Goal: Information Seeking & Learning: Check status

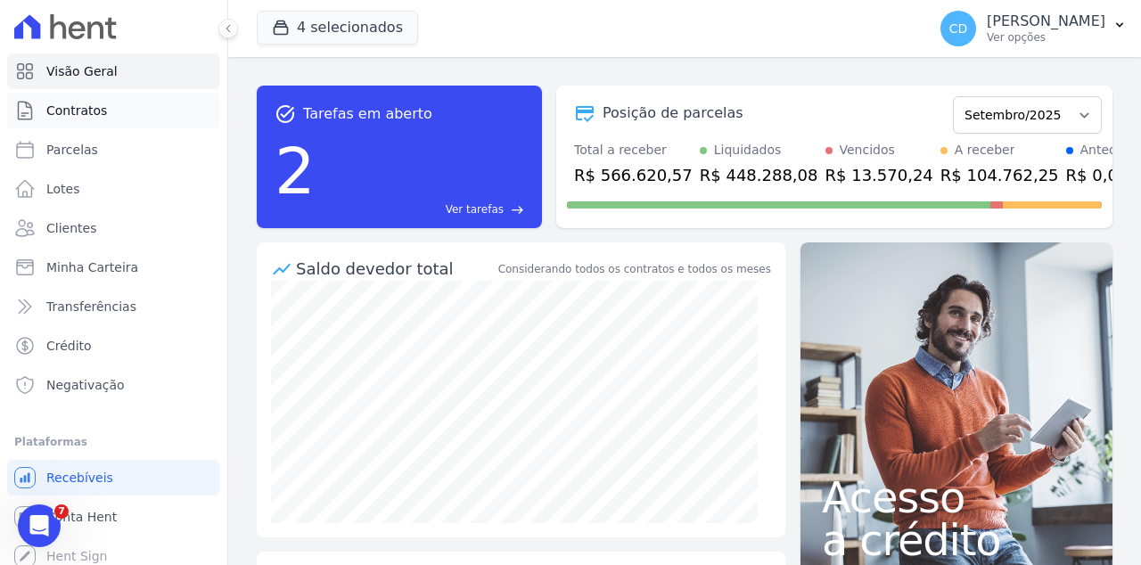
click at [72, 116] on span "Contratos" at bounding box center [76, 111] width 61 height 18
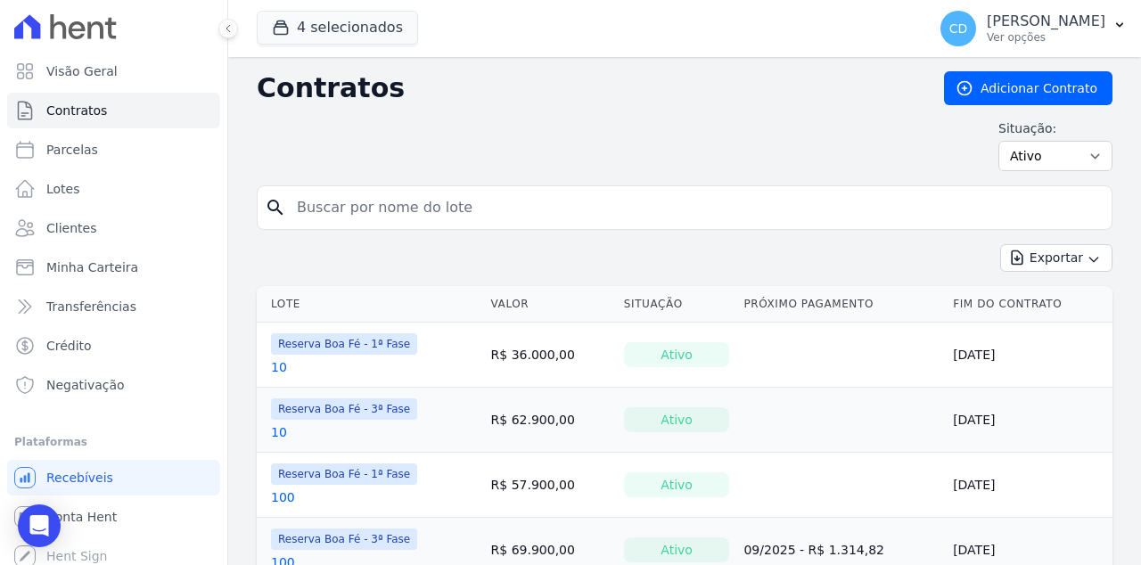
click at [371, 201] on input "search" at bounding box center [695, 208] width 818 height 36
type input "A15"
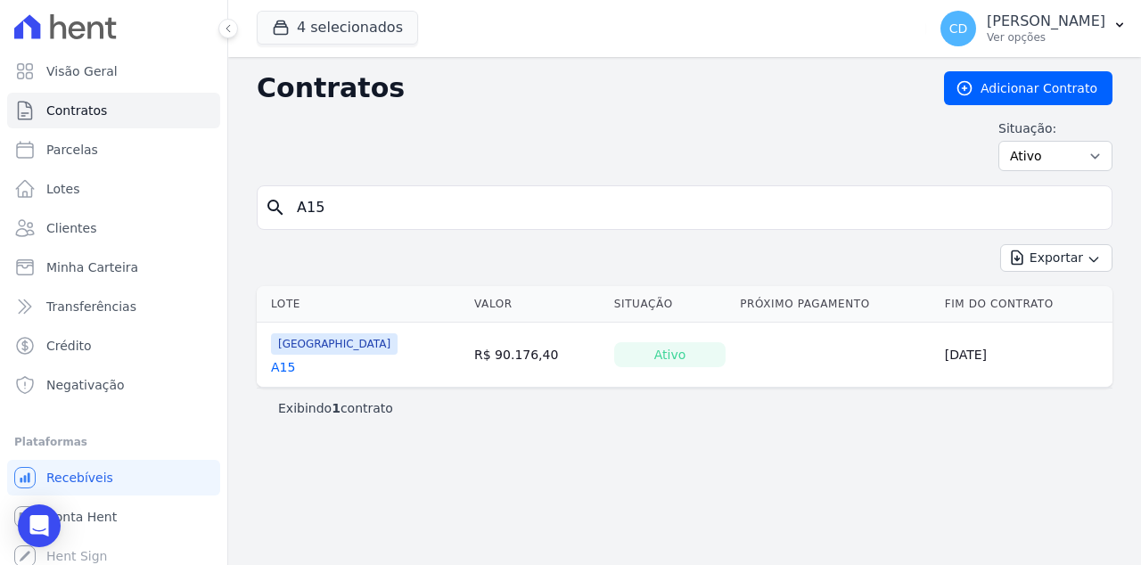
click at [288, 367] on link "A15" at bounding box center [283, 367] width 24 height 18
drag, startPoint x: 375, startPoint y: 206, endPoint x: 129, endPoint y: 181, distance: 247.3
click at [129, 181] on div "Visão Geral Contratos [GEOGRAPHIC_DATA] Lotes Clientes Minha Carteira Transferê…" at bounding box center [570, 282] width 1141 height 565
type input "101"
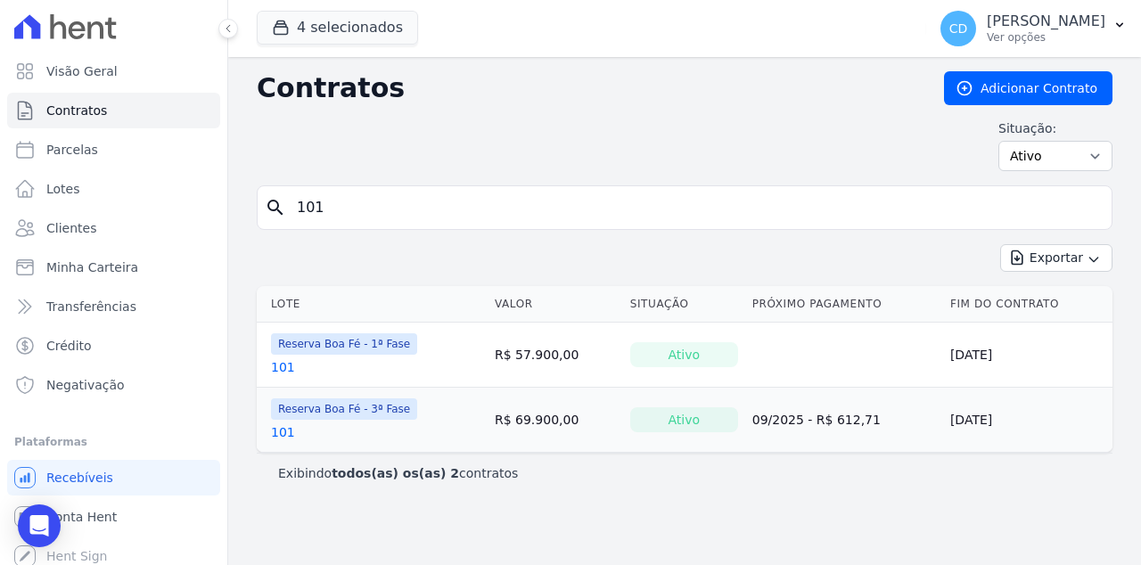
click at [390, 204] on input "101" at bounding box center [695, 208] width 818 height 36
drag, startPoint x: 391, startPoint y: 207, endPoint x: 163, endPoint y: 203, distance: 228.3
click at [151, 199] on div "Visão Geral Contratos [GEOGRAPHIC_DATA] Lotes Clientes Minha Carteira Transferê…" at bounding box center [570, 282] width 1141 height 565
click at [347, 213] on input "101" at bounding box center [695, 208] width 818 height 36
click at [279, 431] on link "101" at bounding box center [283, 432] width 24 height 18
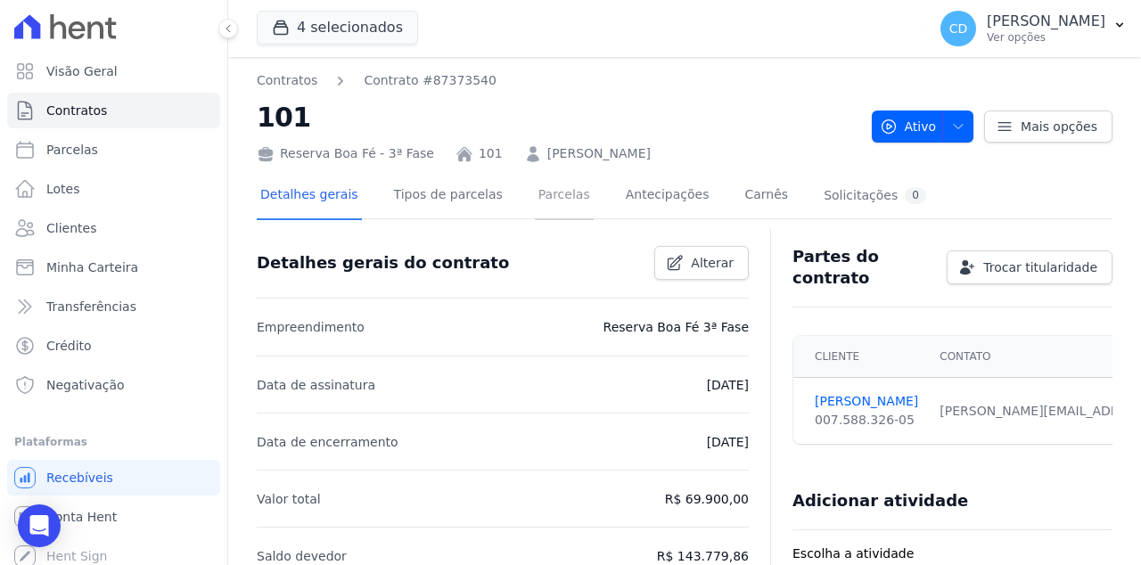
click at [546, 196] on link "Parcelas" at bounding box center [564, 196] width 59 height 47
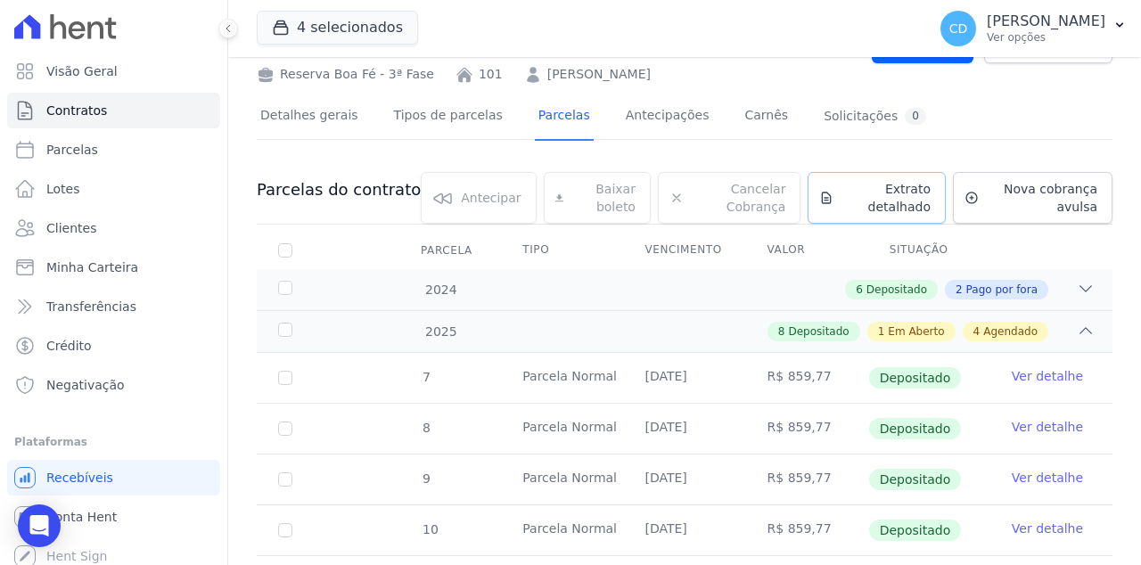
scroll to position [35, 0]
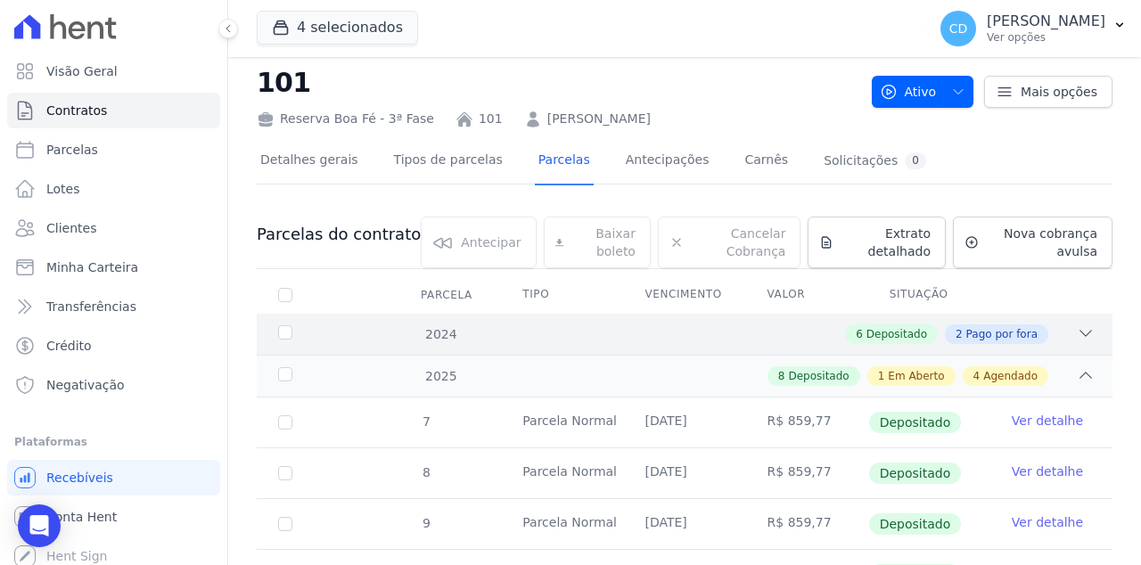
click at [1072, 321] on div "2024 6 Depositado 2 Pago por fora" at bounding box center [685, 334] width 856 height 41
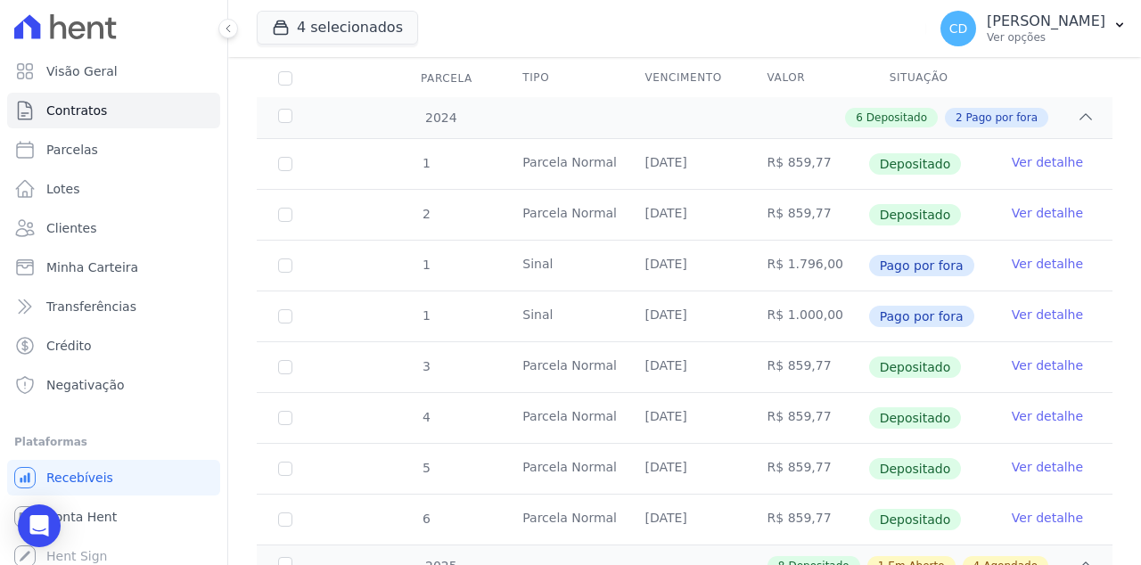
scroll to position [0, 0]
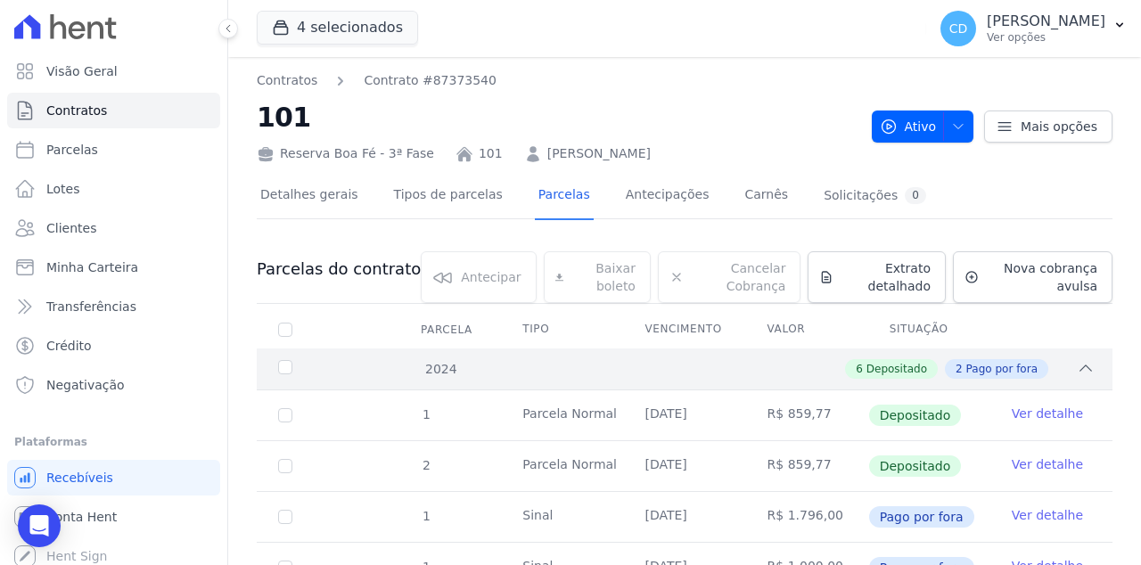
click at [1070, 381] on div "2024 6 Depositado 2 Pago por fora" at bounding box center [685, 369] width 856 height 41
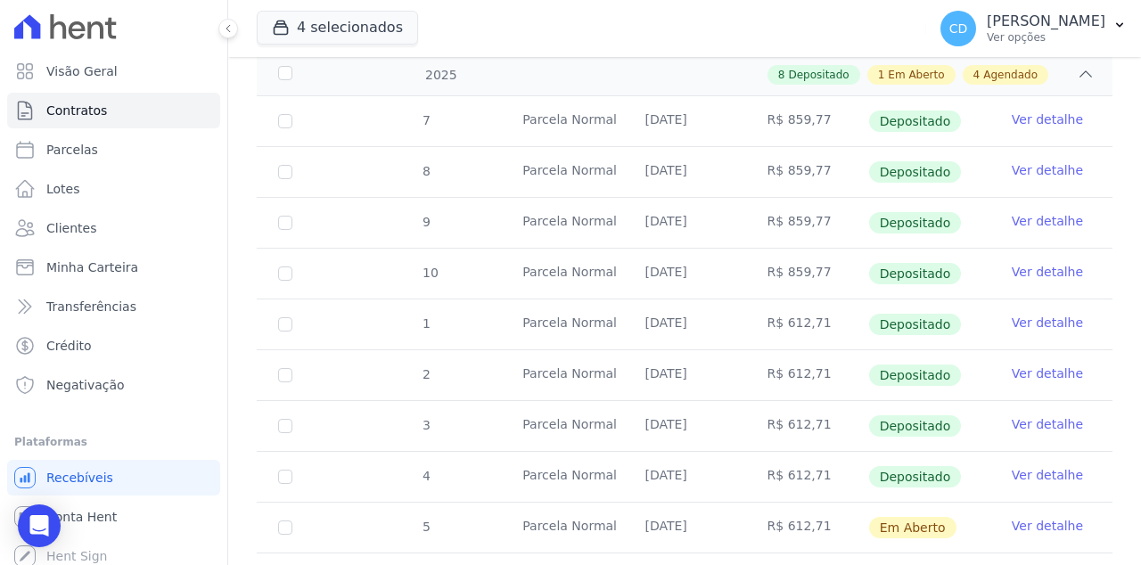
scroll to position [698, 0]
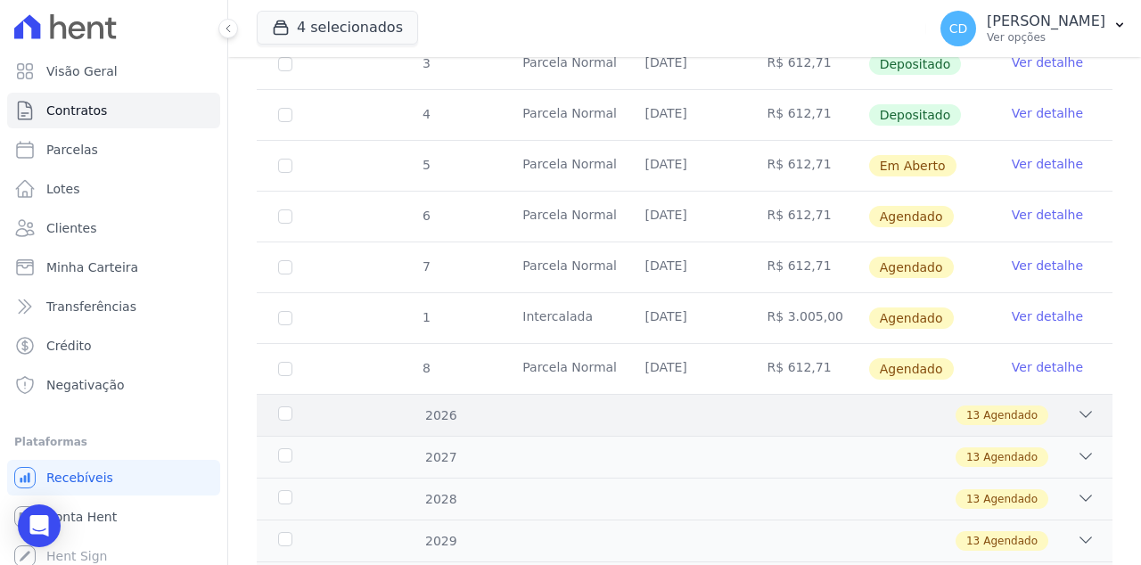
click at [1062, 412] on div "13 Agendado" at bounding box center [725, 416] width 737 height 20
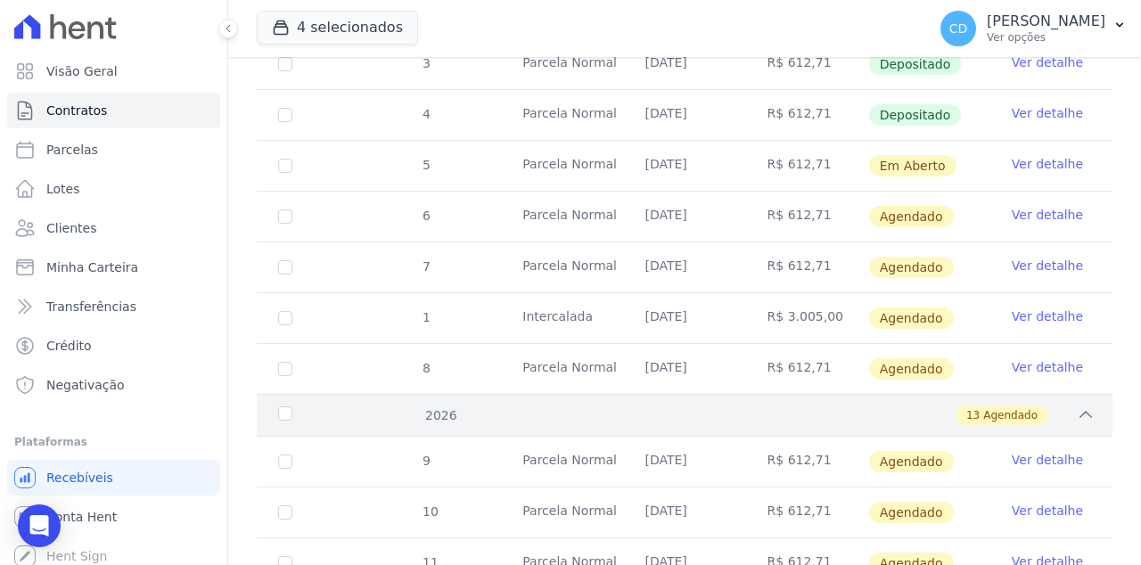
click at [1077, 409] on icon at bounding box center [1086, 415] width 18 height 18
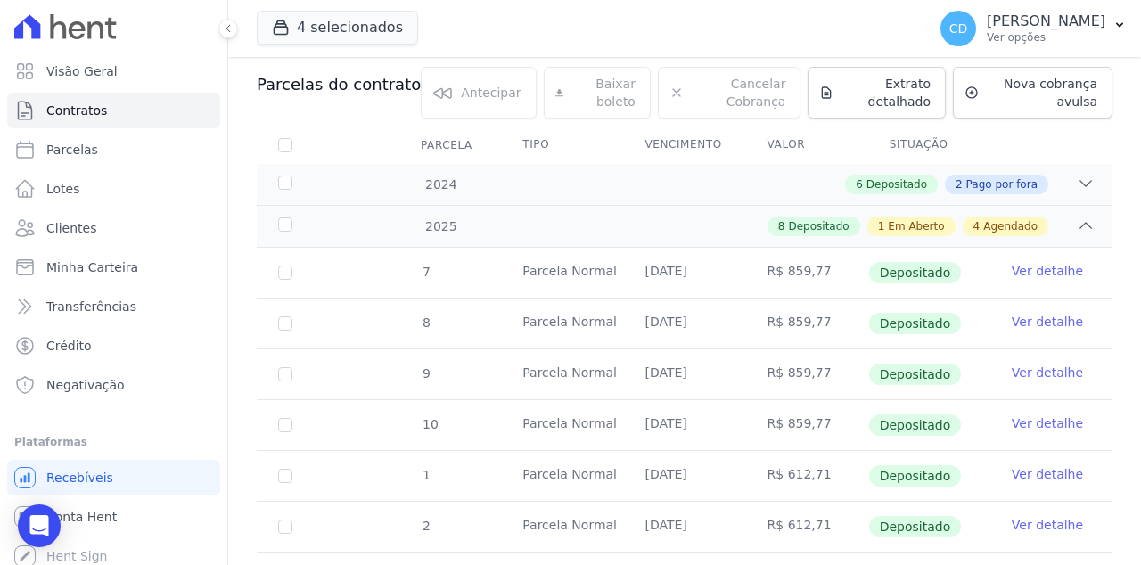
scroll to position [168, 0]
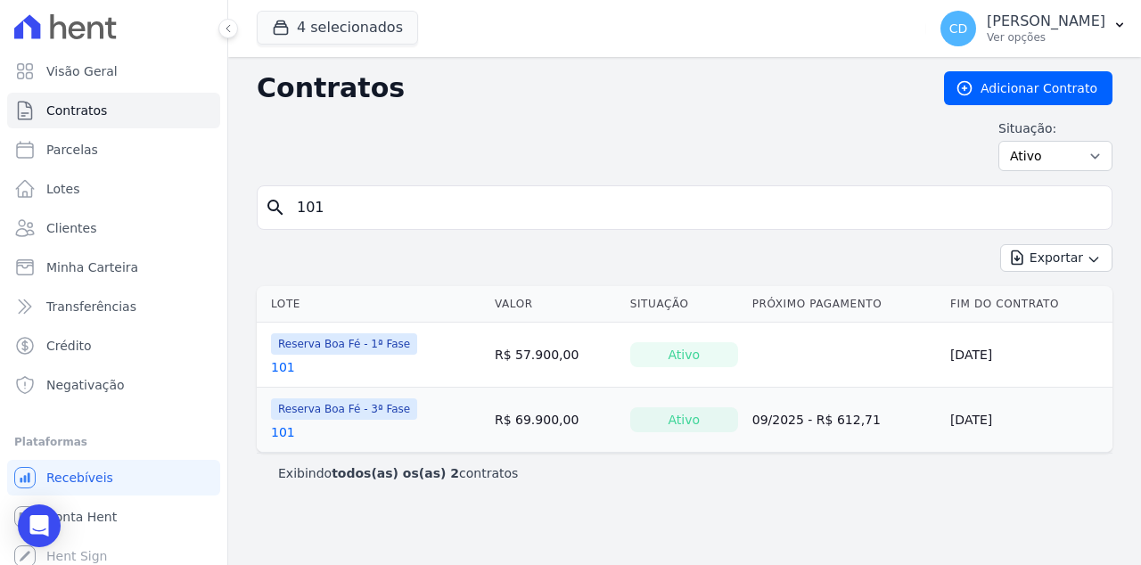
drag, startPoint x: 348, startPoint y: 212, endPoint x: 230, endPoint y: 203, distance: 118.0
click at [230, 203] on div "Contratos Adicionar Contrato Situação: Ativo Todos Pausado Distratado Rascunho …" at bounding box center [684, 311] width 913 height 508
type input "A15"
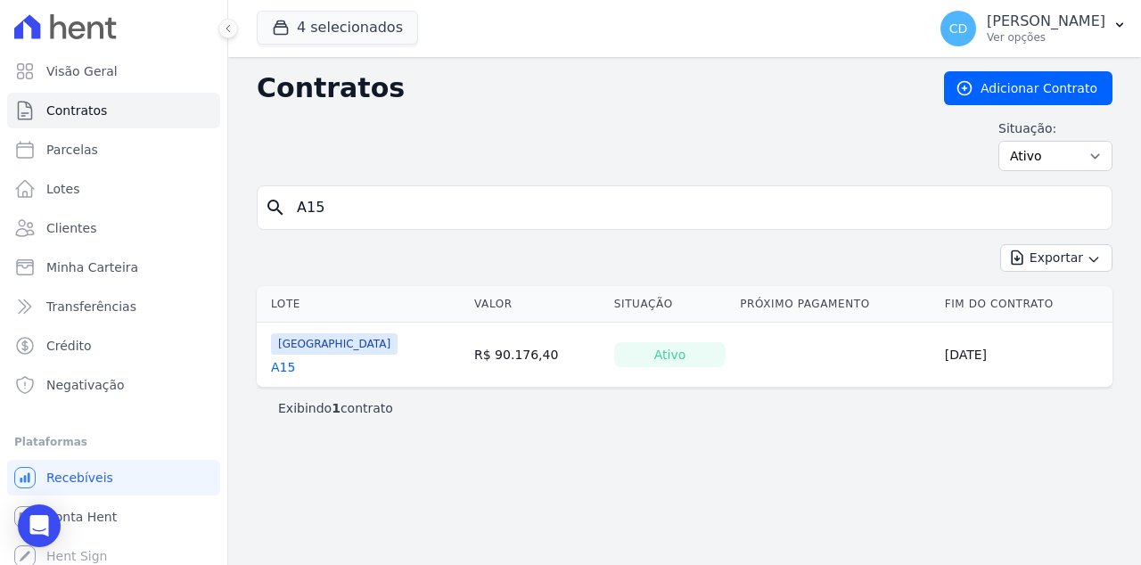
drag, startPoint x: 290, startPoint y: 387, endPoint x: 279, endPoint y: 366, distance: 23.1
click at [279, 366] on link "A15" at bounding box center [283, 367] width 24 height 18
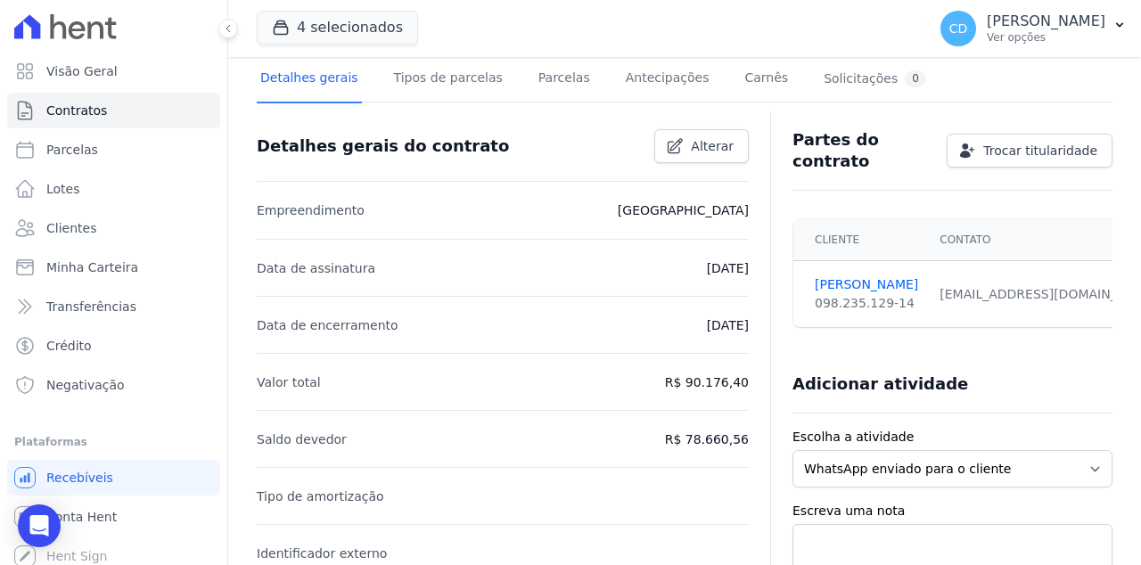
scroll to position [119, 0]
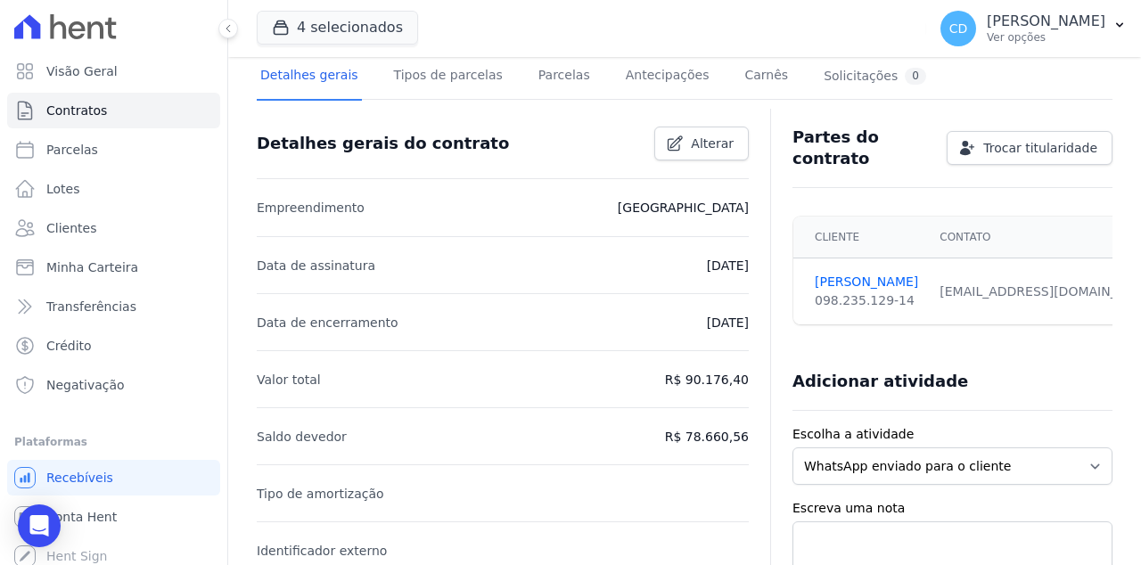
drag, startPoint x: 677, startPoint y: 464, endPoint x: 670, endPoint y: 452, distance: 14.0
click at [674, 470] on li "Tipo de amortização" at bounding box center [503, 492] width 492 height 57
drag, startPoint x: 660, startPoint y: 428, endPoint x: 719, endPoint y: 440, distance: 60.0
click at [719, 440] on li "Saldo devedor R$ 78.660,56" at bounding box center [503, 435] width 492 height 57
click at [709, 437] on p "R$ 78.660,56" at bounding box center [707, 436] width 84 height 21
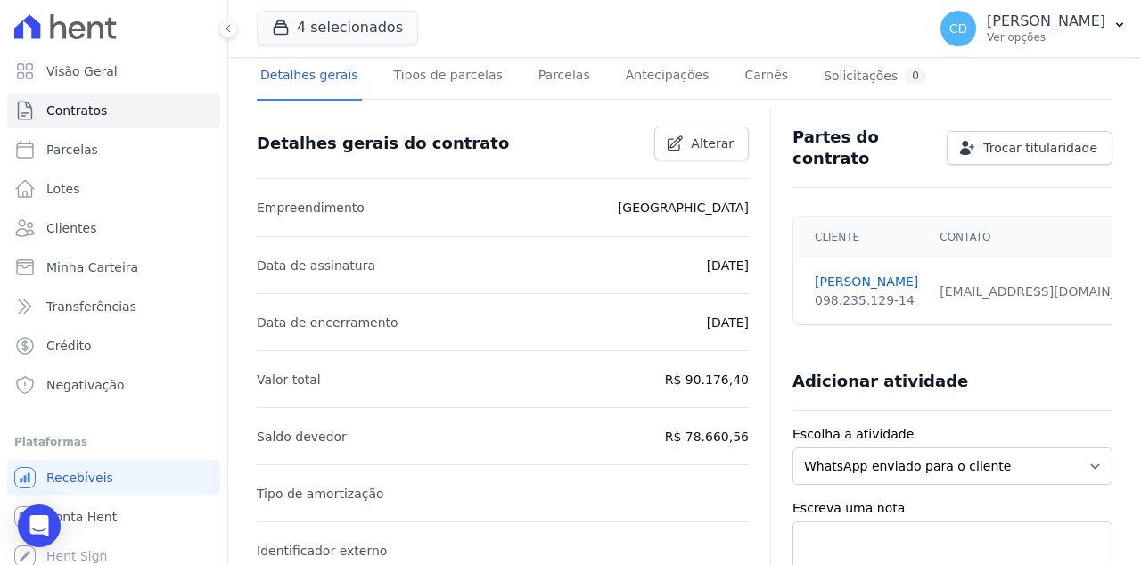
drag, startPoint x: 736, startPoint y: 440, endPoint x: 666, endPoint y: 425, distance: 71.9
click at [666, 426] on p "R$ 78.660,56" at bounding box center [707, 436] width 84 height 21
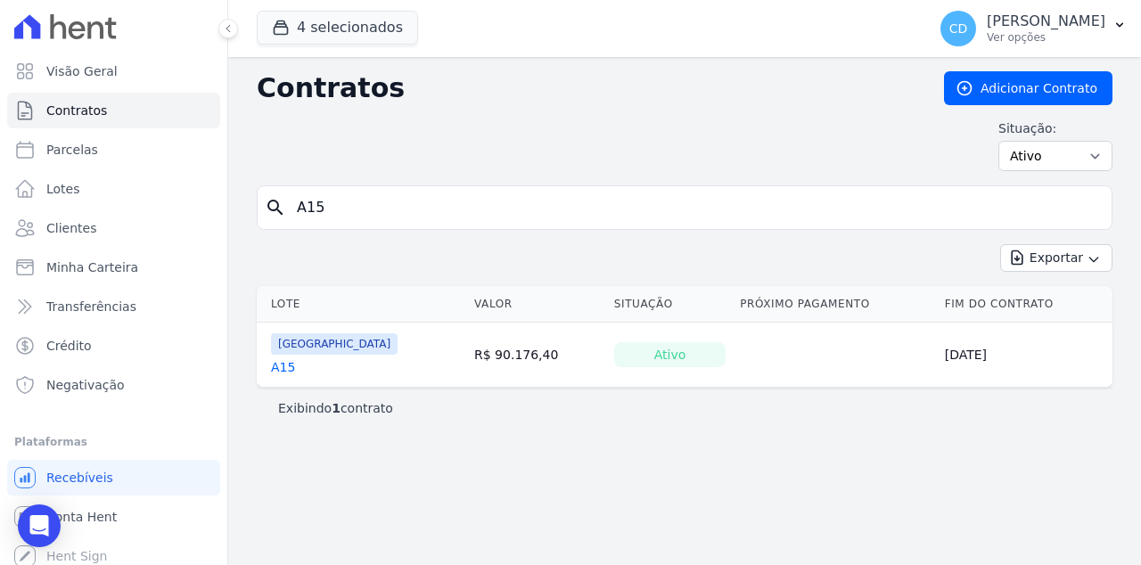
click at [352, 197] on input "A15" at bounding box center [695, 208] width 818 height 36
type input "A16"
click at [290, 364] on div "[GEOGRAPHIC_DATA] A16" at bounding box center [334, 354] width 127 height 43
click at [289, 366] on link "A16" at bounding box center [283, 367] width 24 height 18
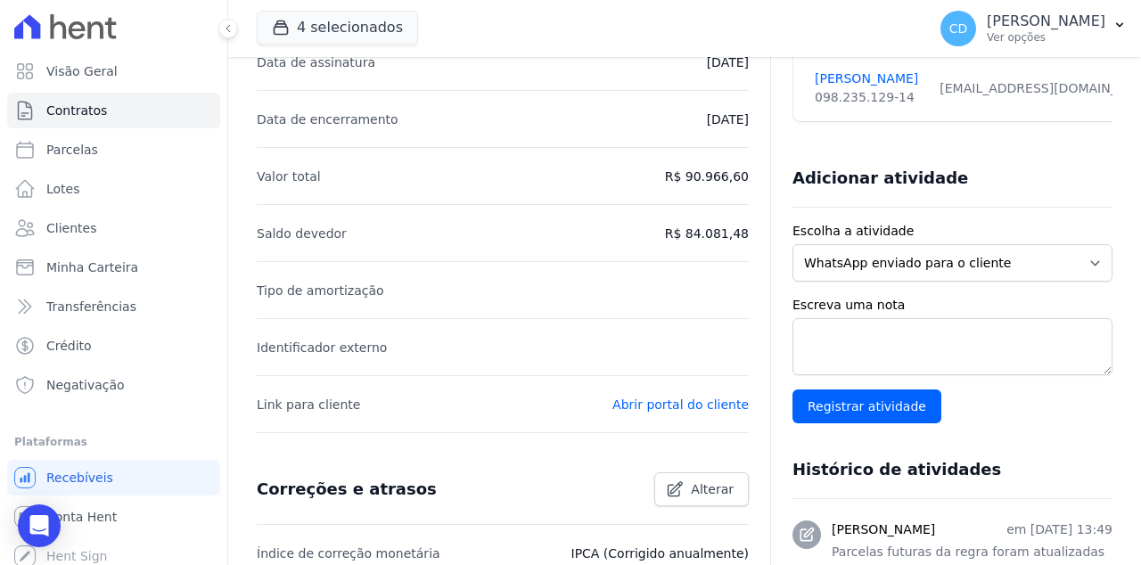
scroll to position [263, 0]
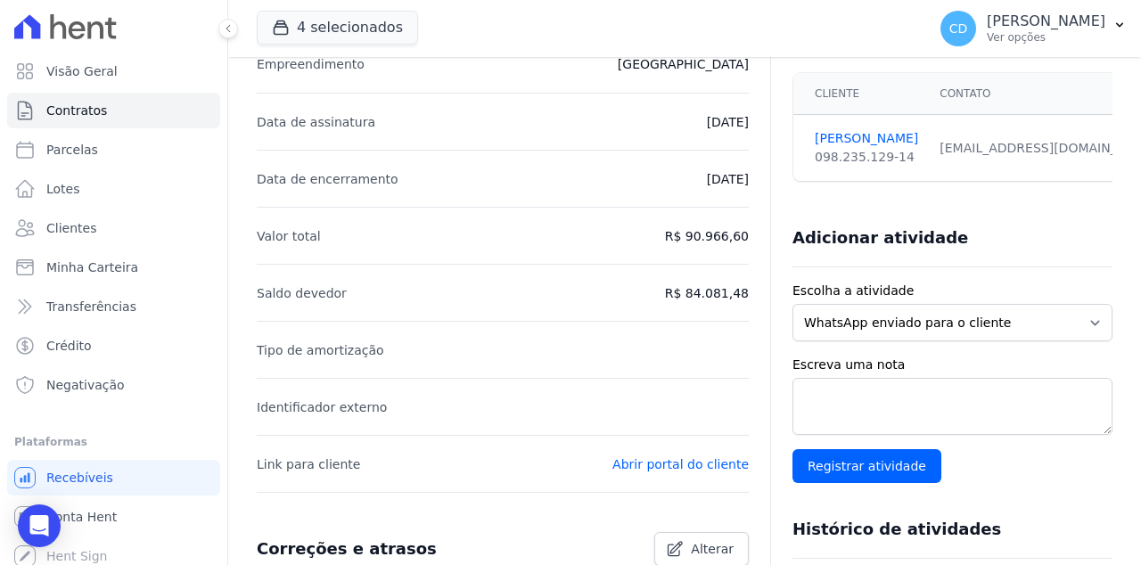
drag, startPoint x: 675, startPoint y: 290, endPoint x: 746, endPoint y: 294, distance: 71.5
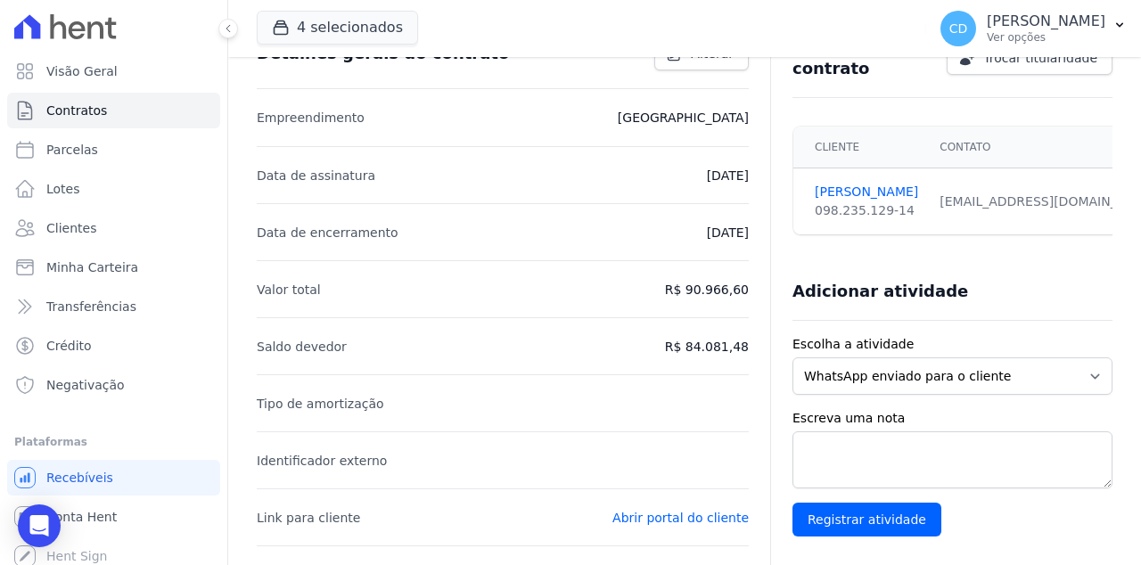
scroll to position [191, 0]
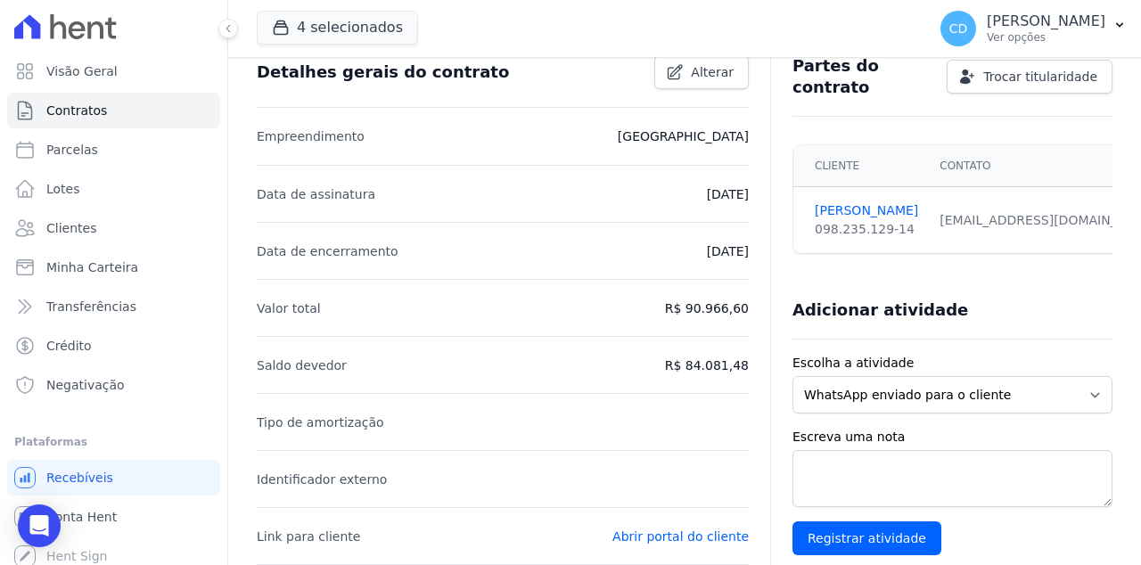
drag, startPoint x: 748, startPoint y: 362, endPoint x: 638, endPoint y: 363, distance: 109.7
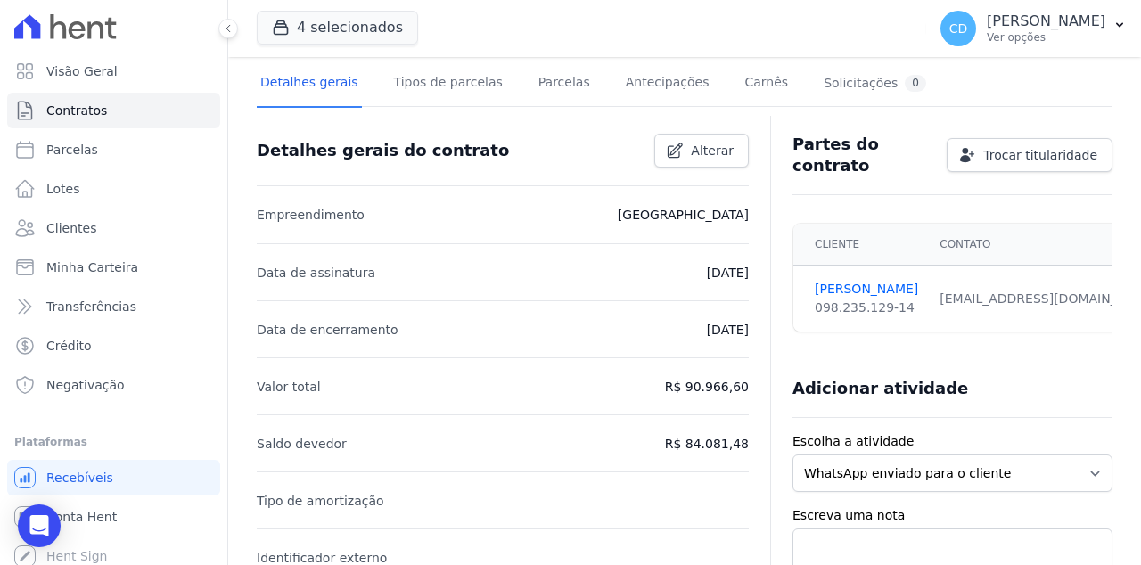
scroll to position [156, 0]
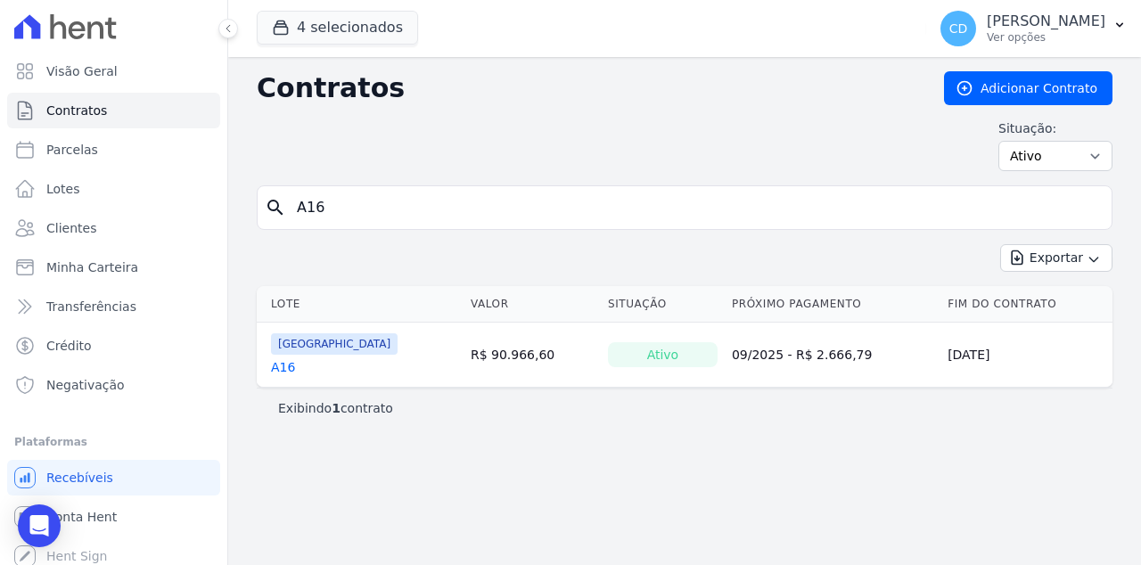
click at [357, 210] on input "A16" at bounding box center [695, 208] width 818 height 36
type input "A15"
click at [288, 369] on link "A15" at bounding box center [283, 367] width 24 height 18
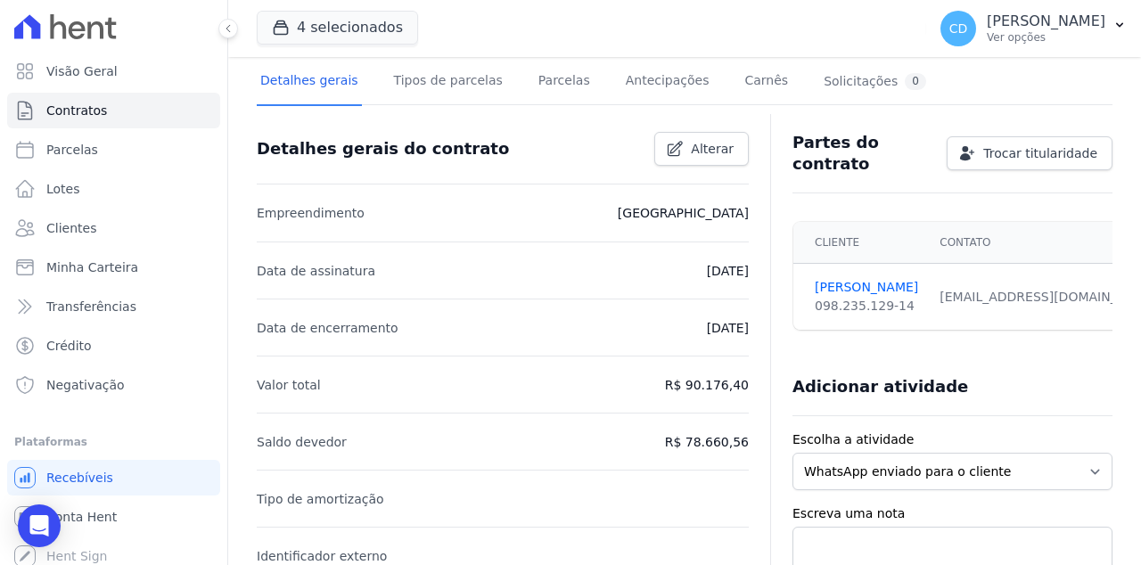
scroll to position [129, 0]
